Goal: Task Accomplishment & Management: Complete application form

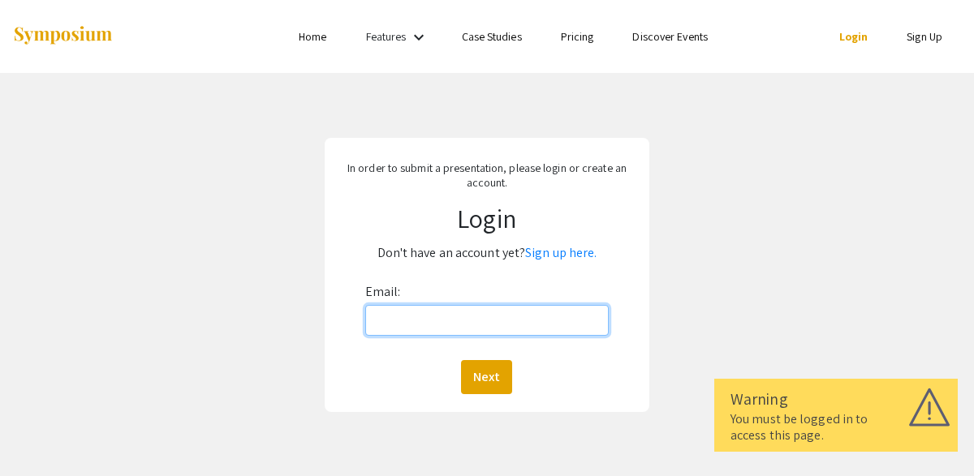
click at [511, 335] on input "Email:" at bounding box center [487, 320] width 244 height 31
type input "[EMAIL_ADDRESS][DOMAIN_NAME]"
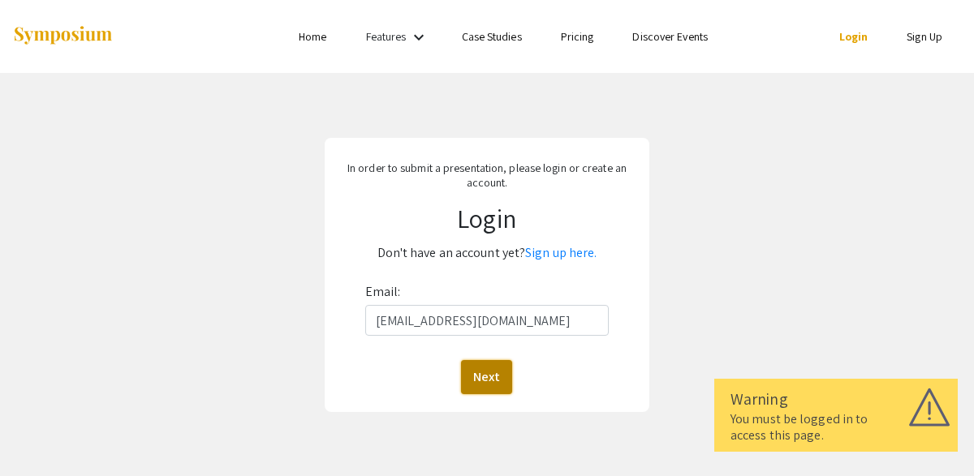
click at [489, 367] on button "Next" at bounding box center [486, 377] width 51 height 34
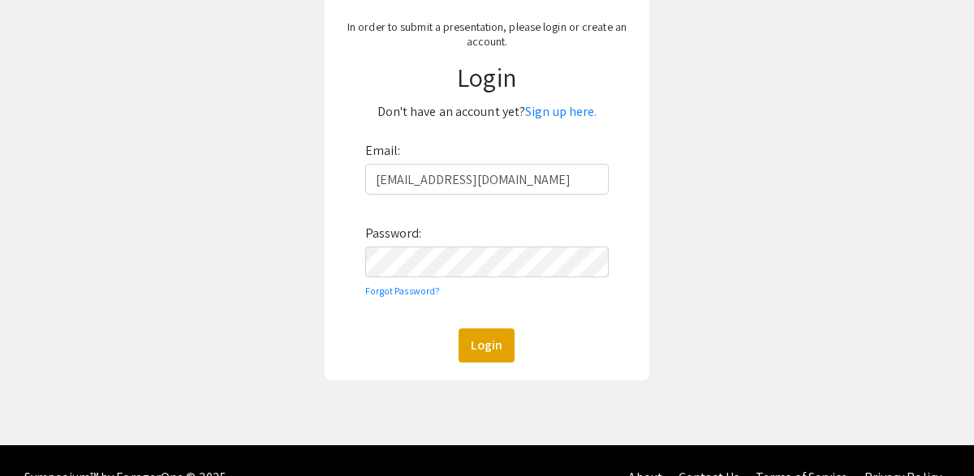
scroll to position [175, 0]
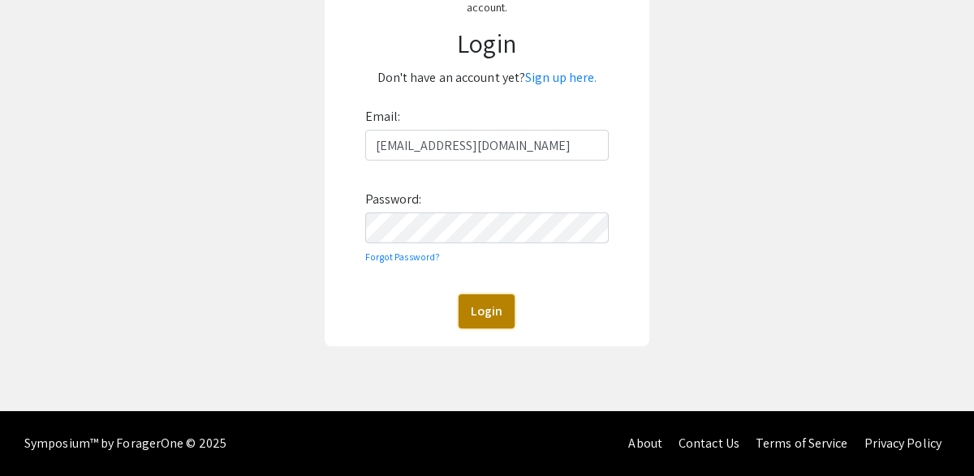
click at [485, 320] on button "Login" at bounding box center [487, 312] width 56 height 34
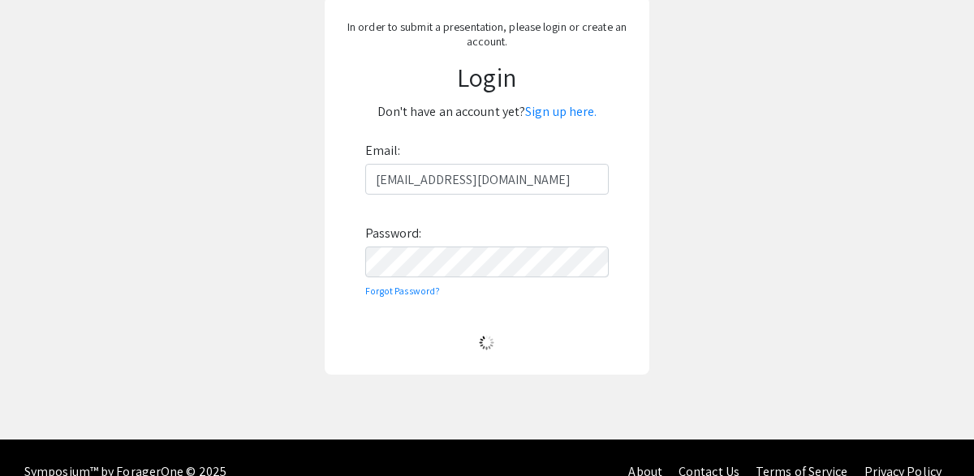
scroll to position [170, 0]
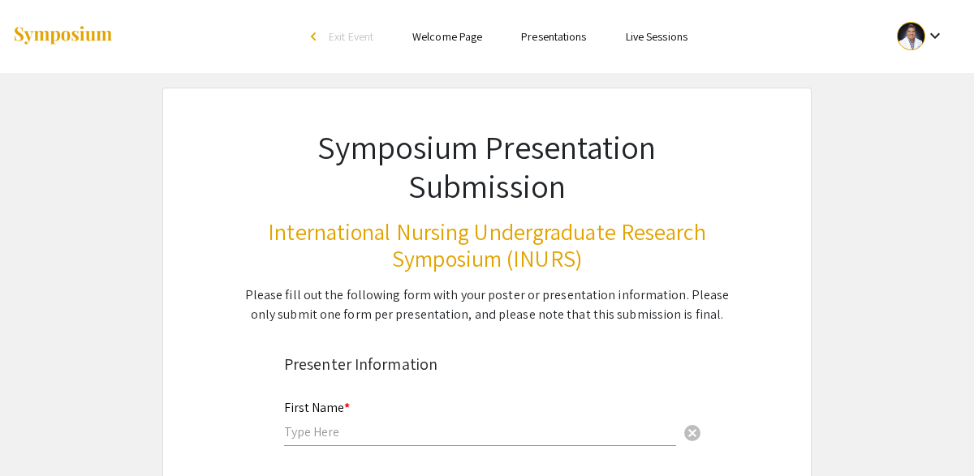
click at [921, 37] on div at bounding box center [911, 36] width 28 height 28
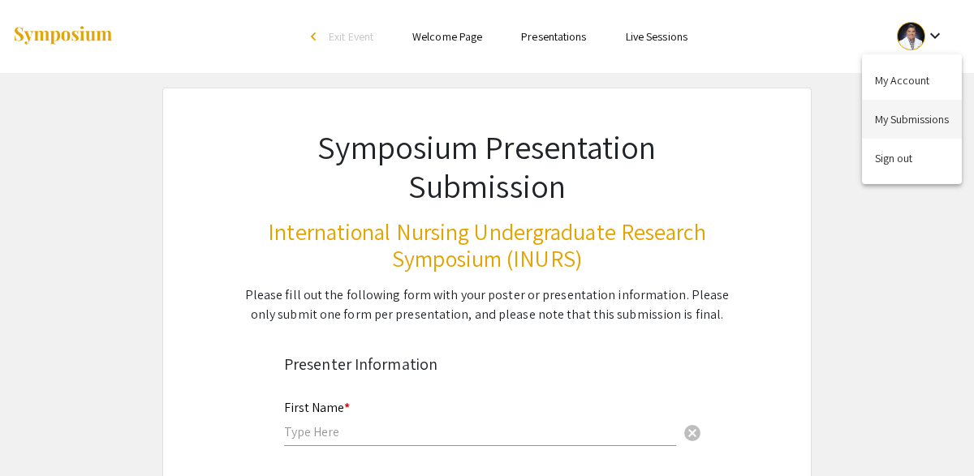
click at [893, 110] on button "My Submissions" at bounding box center [912, 119] width 100 height 39
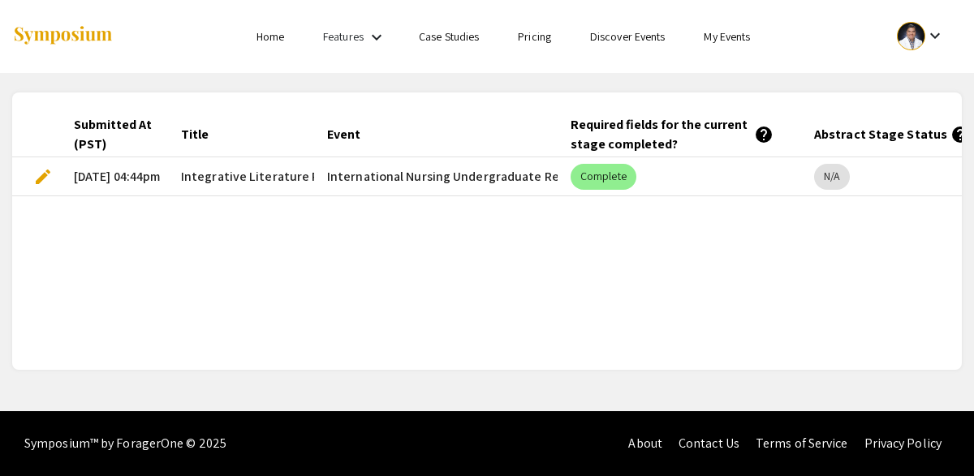
click at [920, 37] on div at bounding box center [911, 36] width 28 height 28
click at [899, 111] on button "My Submissions" at bounding box center [912, 119] width 100 height 39
click at [37, 178] on span "edit" at bounding box center [42, 176] width 19 height 19
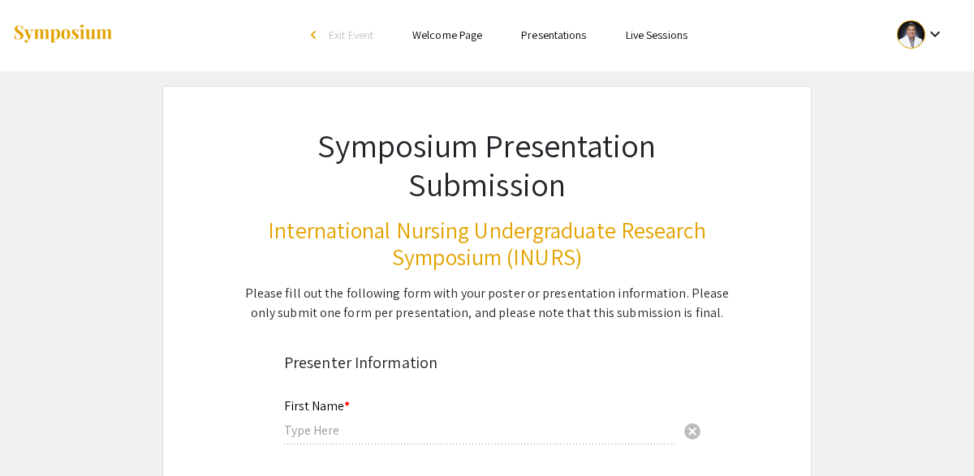
type input "[PERSON_NAME]"
type input "Sombillo"
type input "[EMAIL_ADDRESS][DOMAIN_NAME]"
type input "[GEOGRAPHIC_DATA]"
radio input "true"
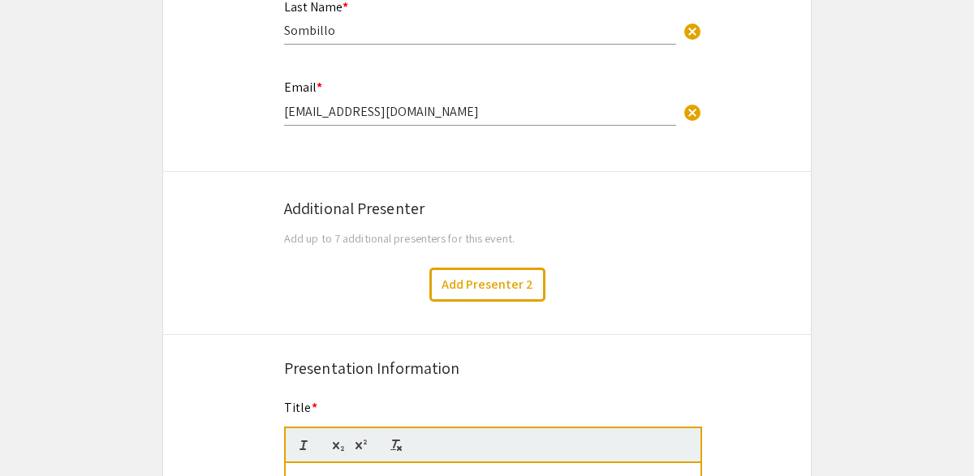
select select "custom"
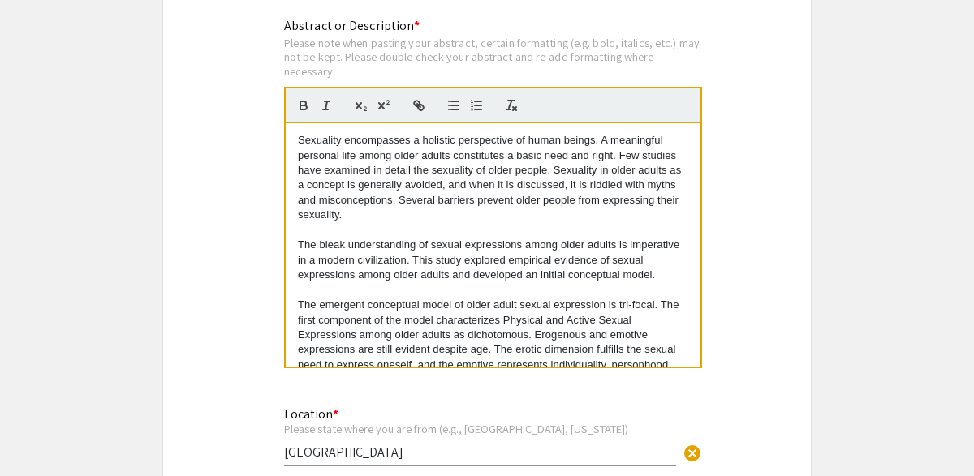
scroll to position [150, 0]
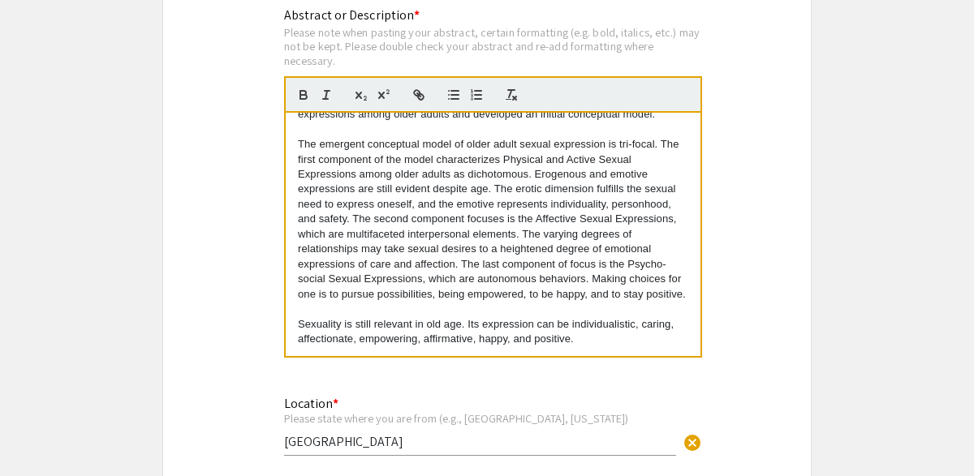
type input "0"
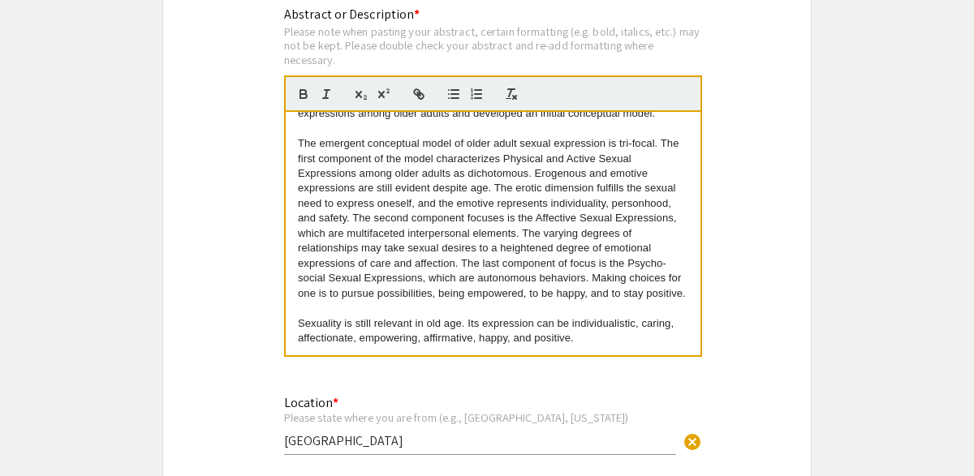
select select "custom"
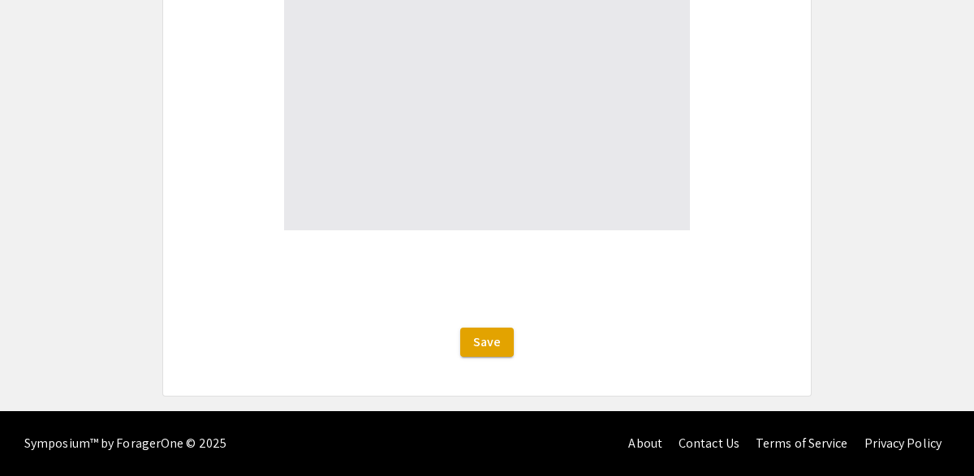
type input "1"
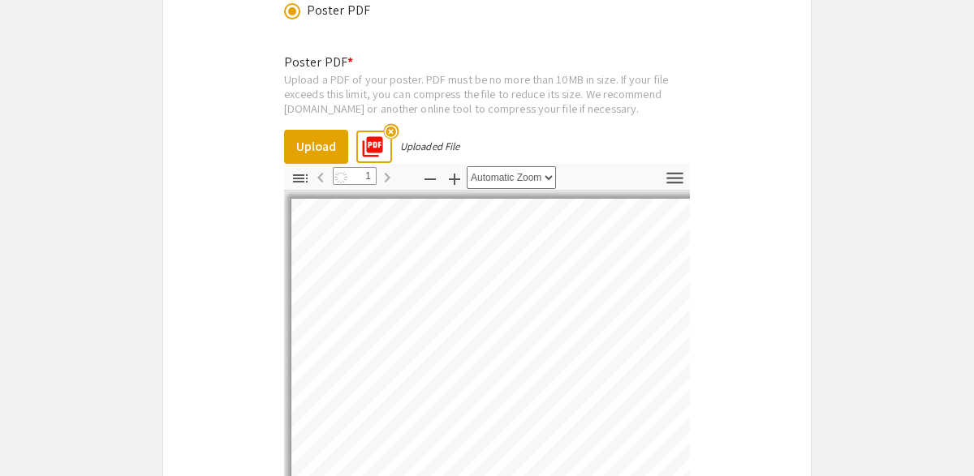
select select "auto"
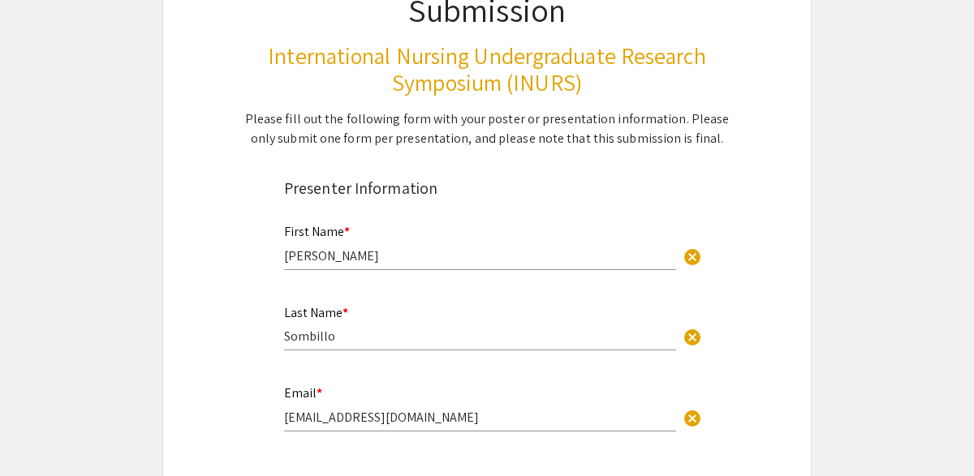
scroll to position [0, 0]
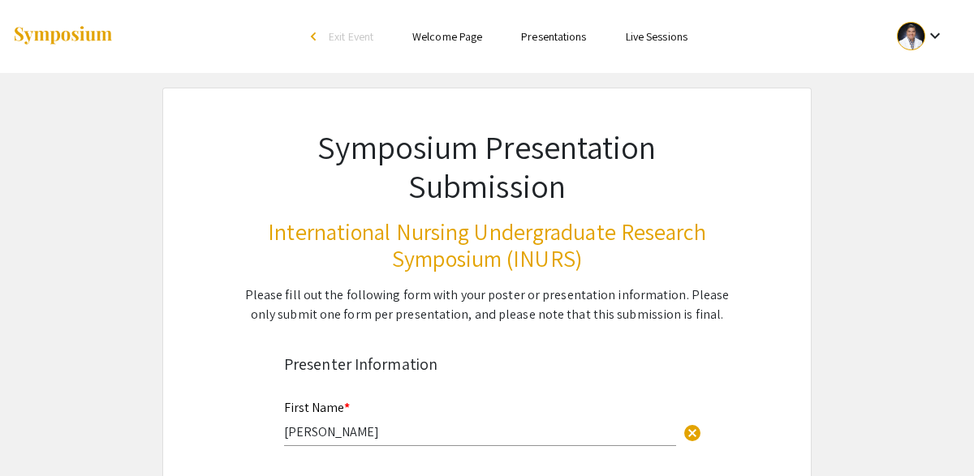
click at [544, 40] on link "Presentations" at bounding box center [553, 36] width 65 height 15
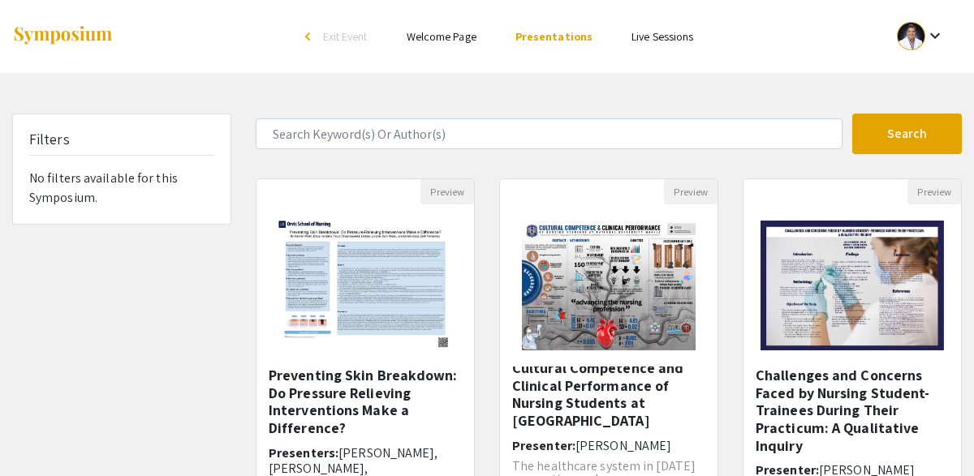
click at [933, 39] on mat-icon "keyboard_arrow_down" at bounding box center [934, 35] width 19 height 19
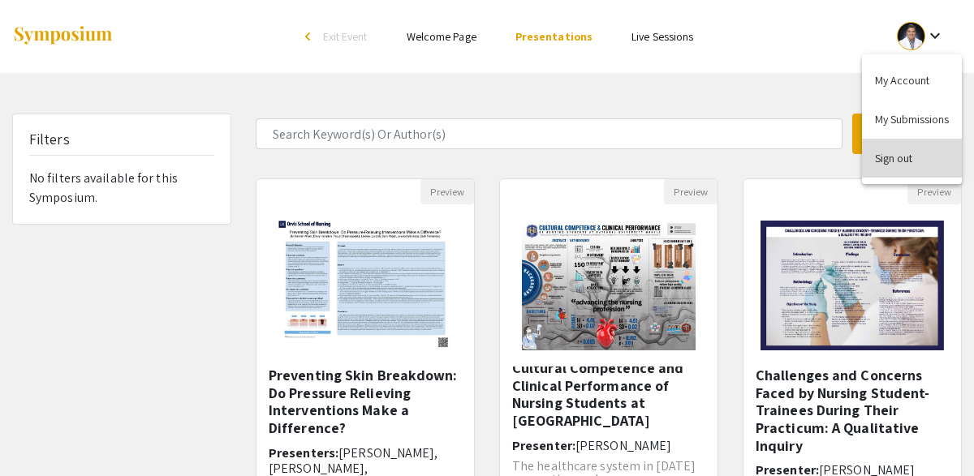
click at [902, 161] on button "Sign out" at bounding box center [912, 158] width 100 height 39
